Goal: Task Accomplishment & Management: Use online tool/utility

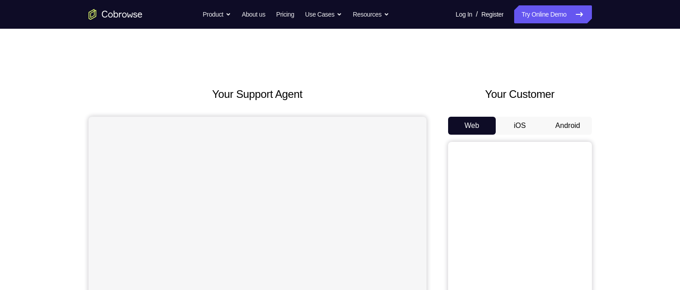
click at [567, 124] on button "Android" at bounding box center [568, 126] width 48 height 18
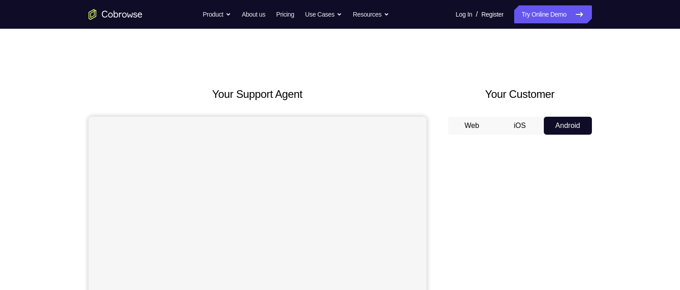
click at [471, 121] on button "Web" at bounding box center [472, 126] width 48 height 18
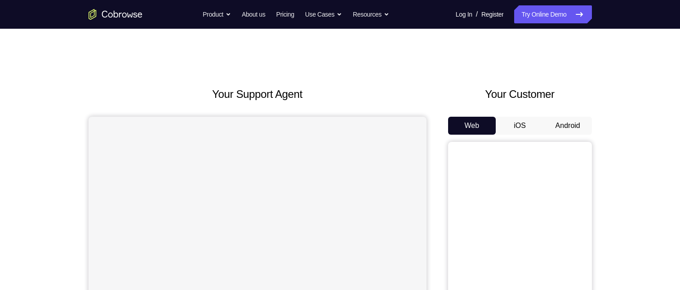
click at [522, 127] on button "iOS" at bounding box center [519, 126] width 48 height 18
click at [578, 127] on button "Android" at bounding box center [568, 126] width 48 height 18
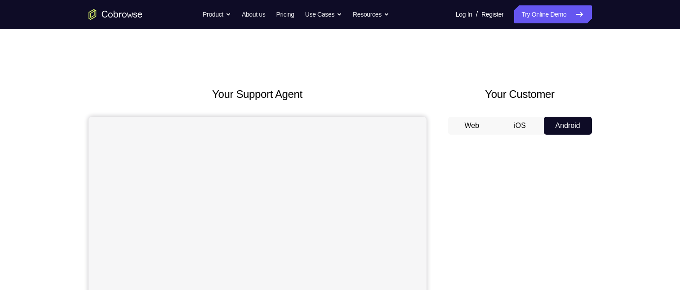
scroll to position [135, 0]
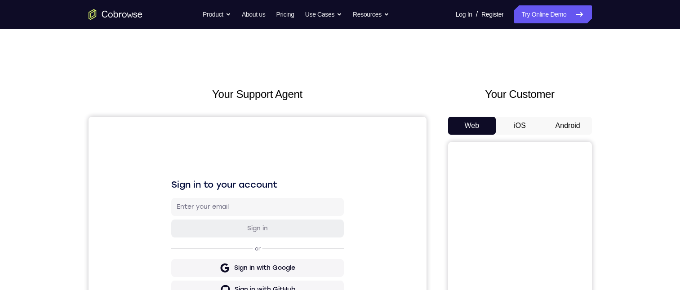
click at [568, 125] on button "Android" at bounding box center [568, 126] width 48 height 18
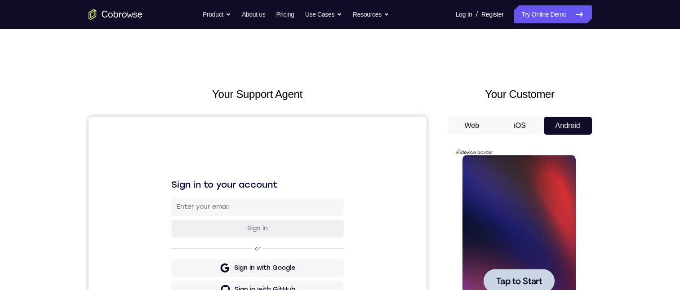
scroll to position [135, 0]
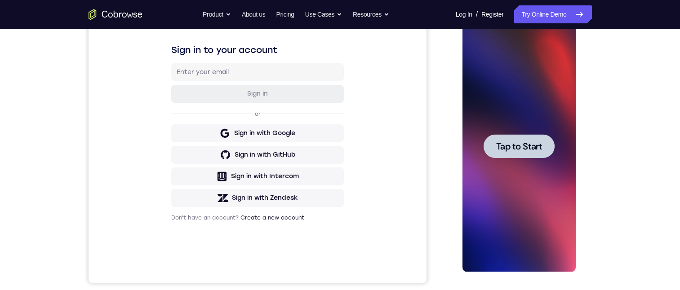
click at [519, 142] on span "Tap to Start" at bounding box center [519, 146] width 46 height 9
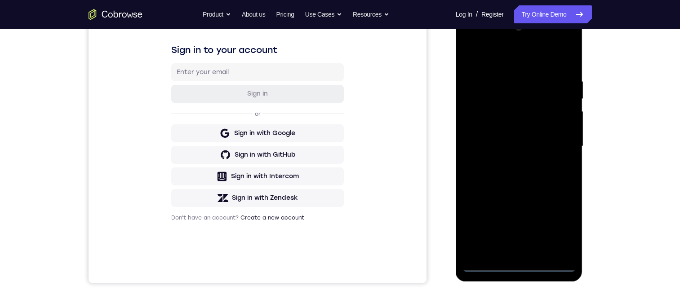
scroll to position [90, 0]
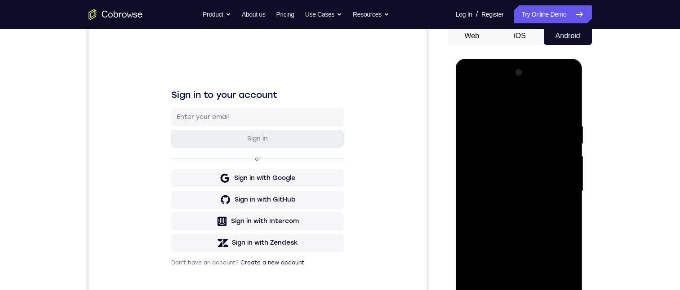
click at [517, 290] on div at bounding box center [518, 192] width 113 height 252
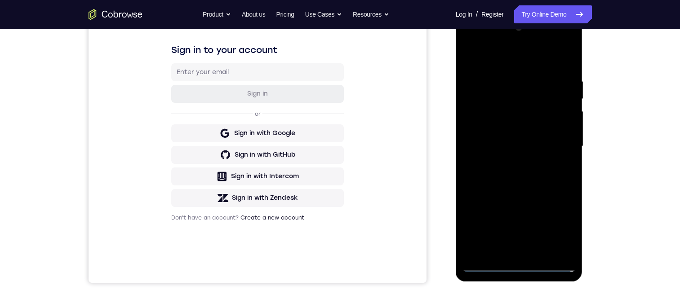
scroll to position [45, 0]
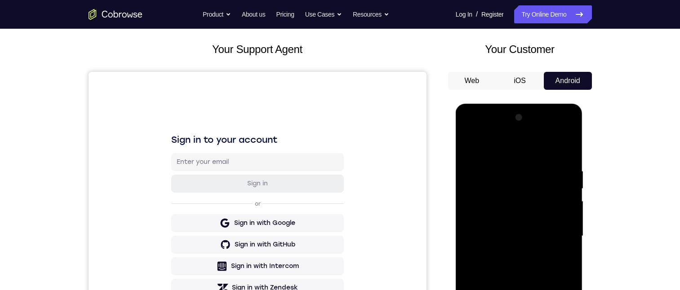
drag, startPoint x: 522, startPoint y: 86, endPoint x: 60, endPoint y: 0, distance: 469.7
click at [522, 86] on button "iOS" at bounding box center [519, 81] width 48 height 18
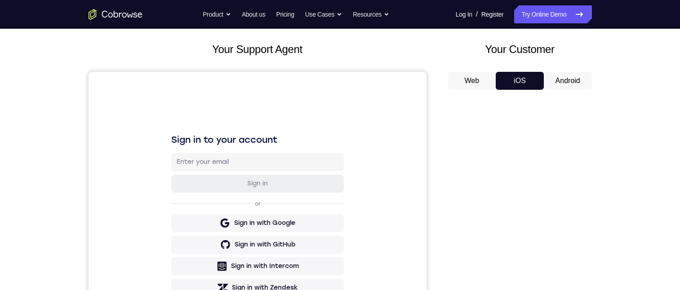
scroll to position [0, 0]
